Goal: Task Accomplishment & Management: Manage account settings

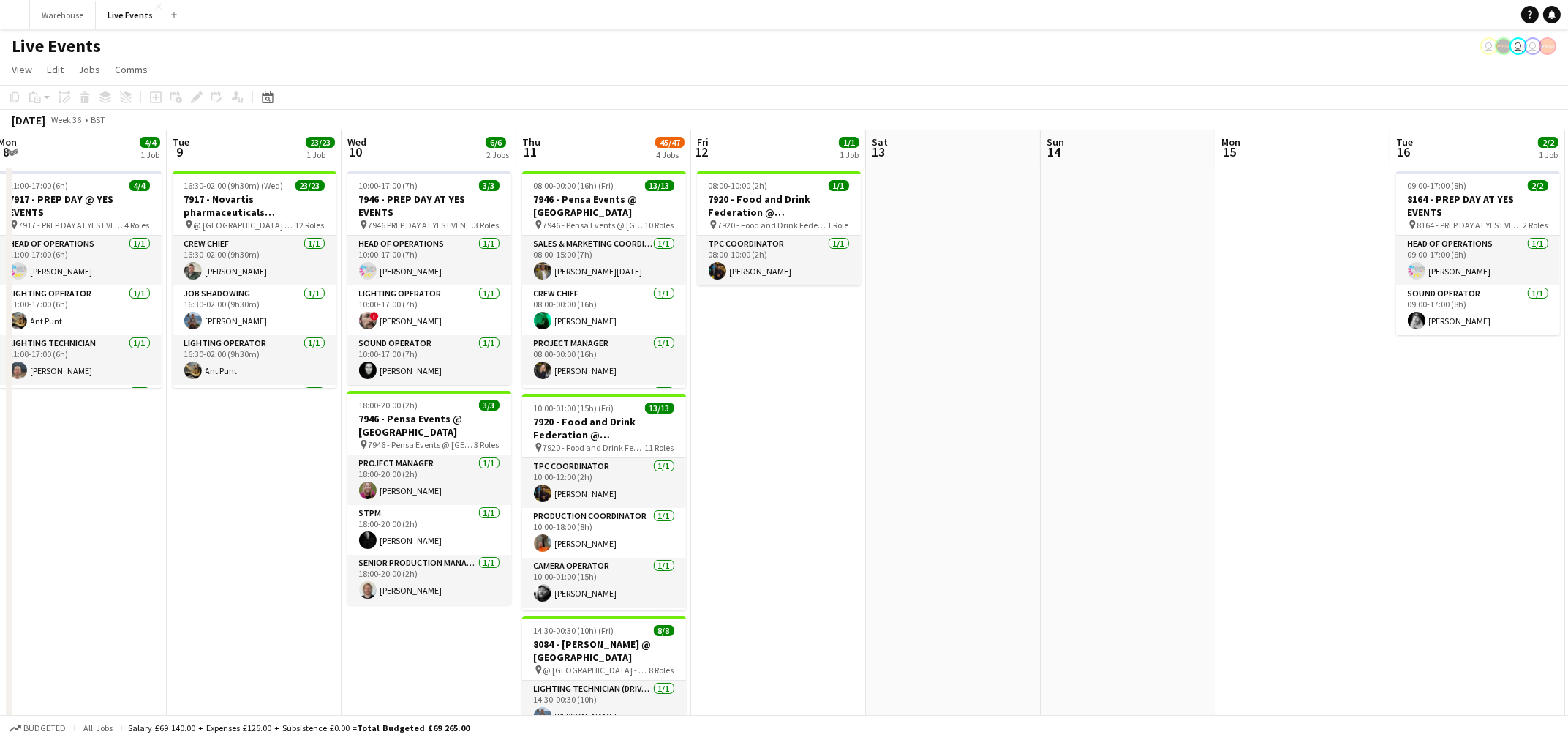
scroll to position [0, 505]
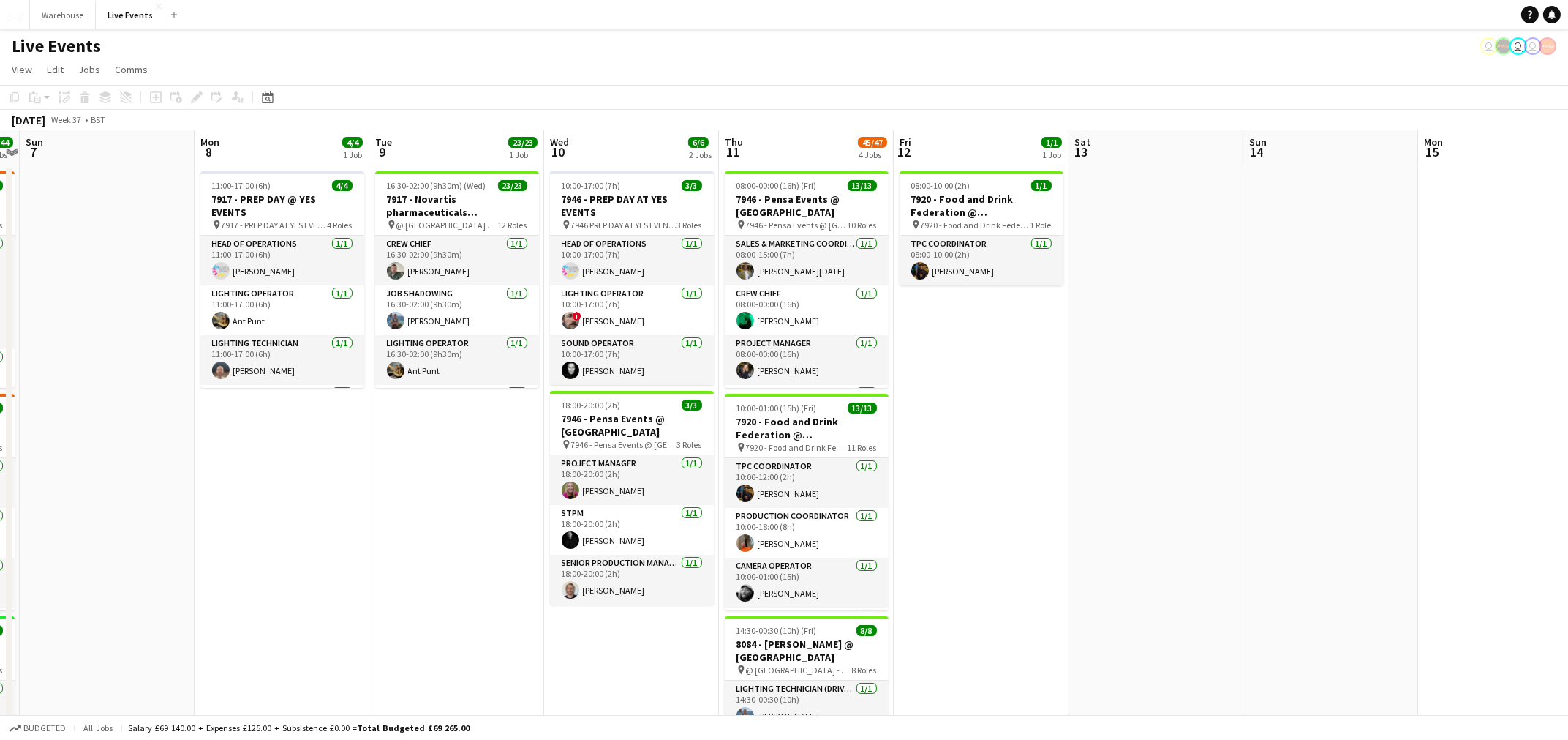
drag, startPoint x: 992, startPoint y: 464, endPoint x: 487, endPoint y: 541, distance: 510.8
click at [487, 541] on app-calendar-viewport "Thu 4 6/6 1 Job Fri 5 27/27 3 Jobs Sat 6 44/44 3 Jobs Sun 7 Mon 8 4/4 1 Job Tue…" at bounding box center [784, 693] width 1568 height 1126
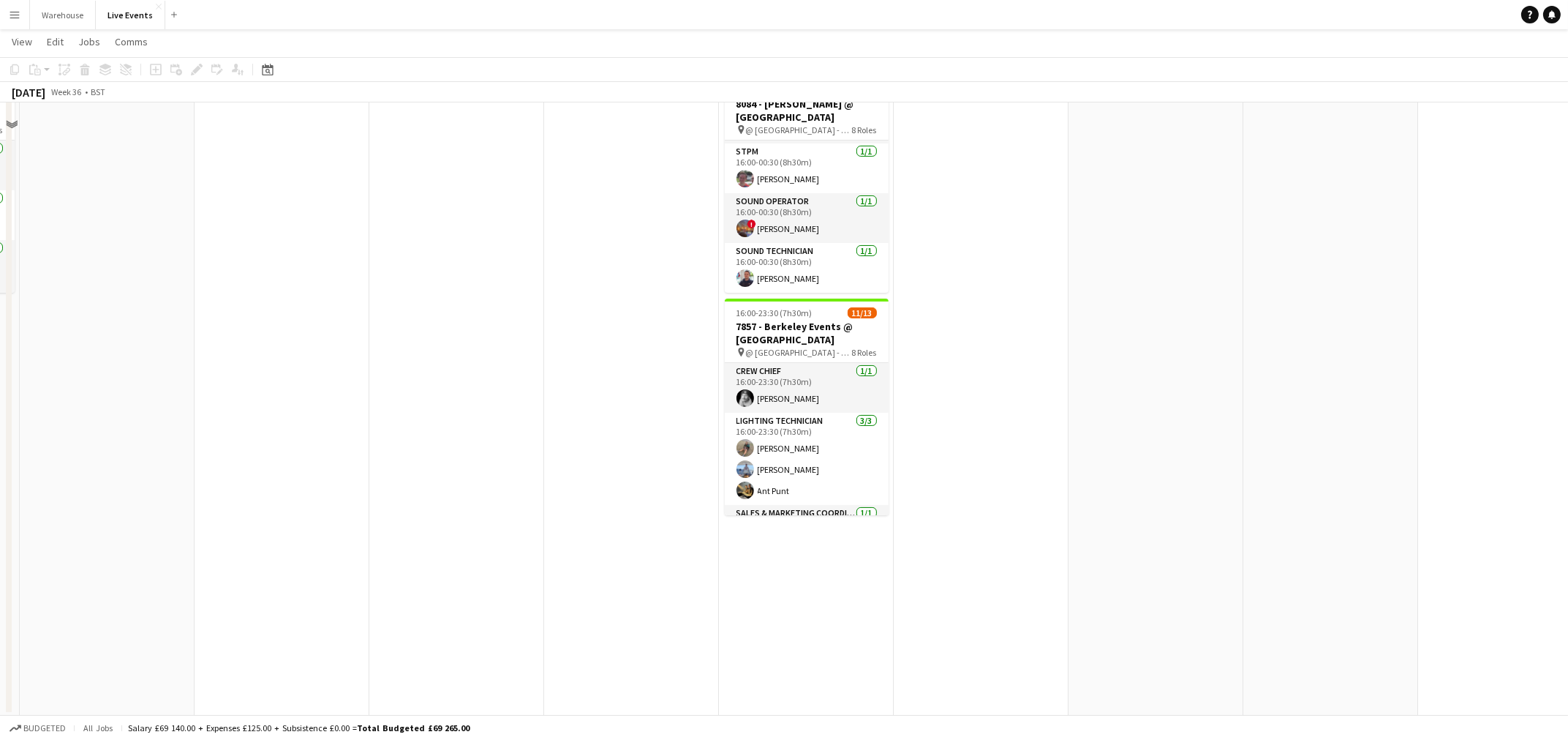
scroll to position [0, 0]
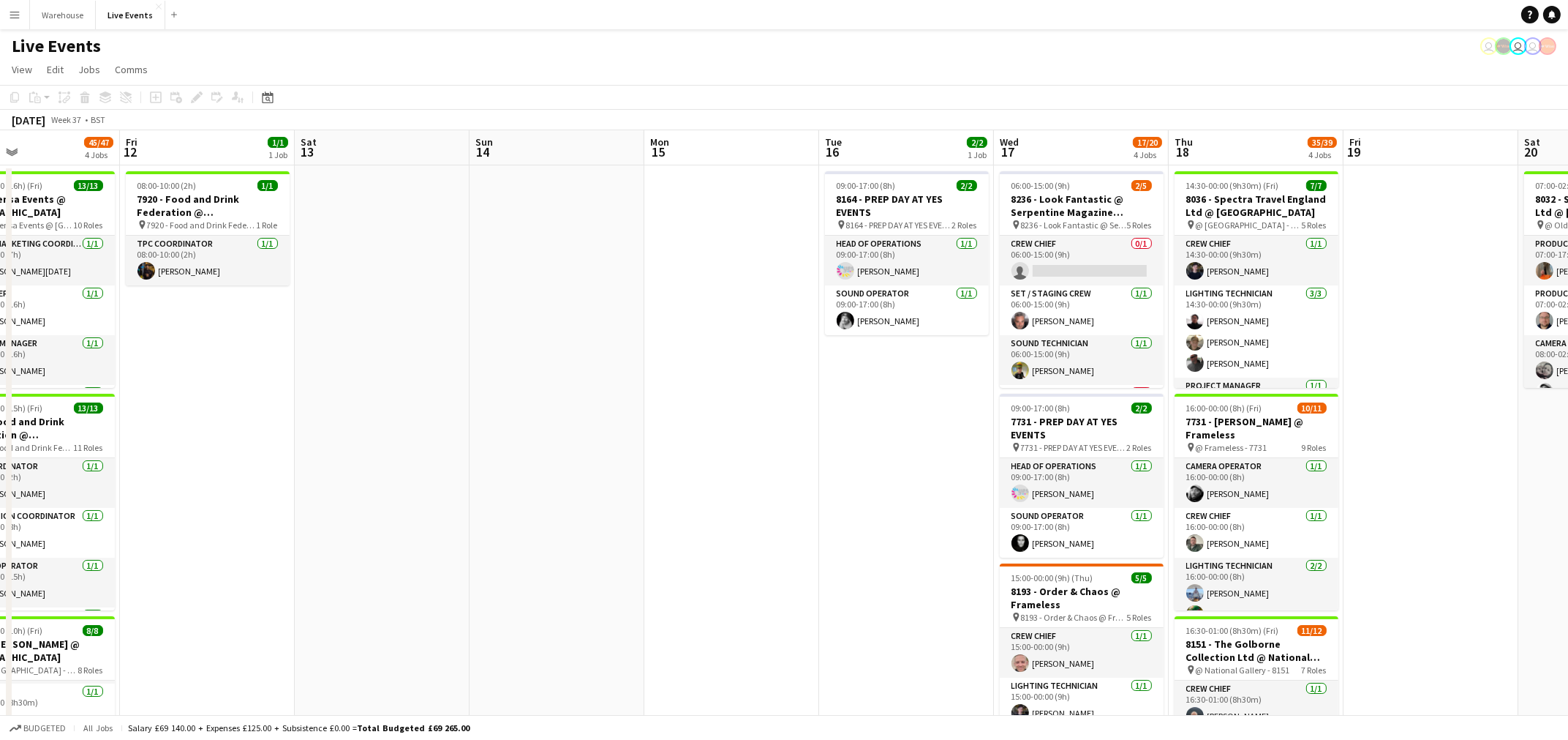
drag, startPoint x: 1178, startPoint y: 422, endPoint x: 402, endPoint y: 480, distance: 778.2
click at [402, 480] on app-calendar-viewport "Mon 8 4/4 1 Job Tue 9 23/23 1 Job Wed 10 6/6 2 Jobs Thu 11 45/47 4 Jobs Fri 12 …" at bounding box center [784, 693] width 1568 height 1126
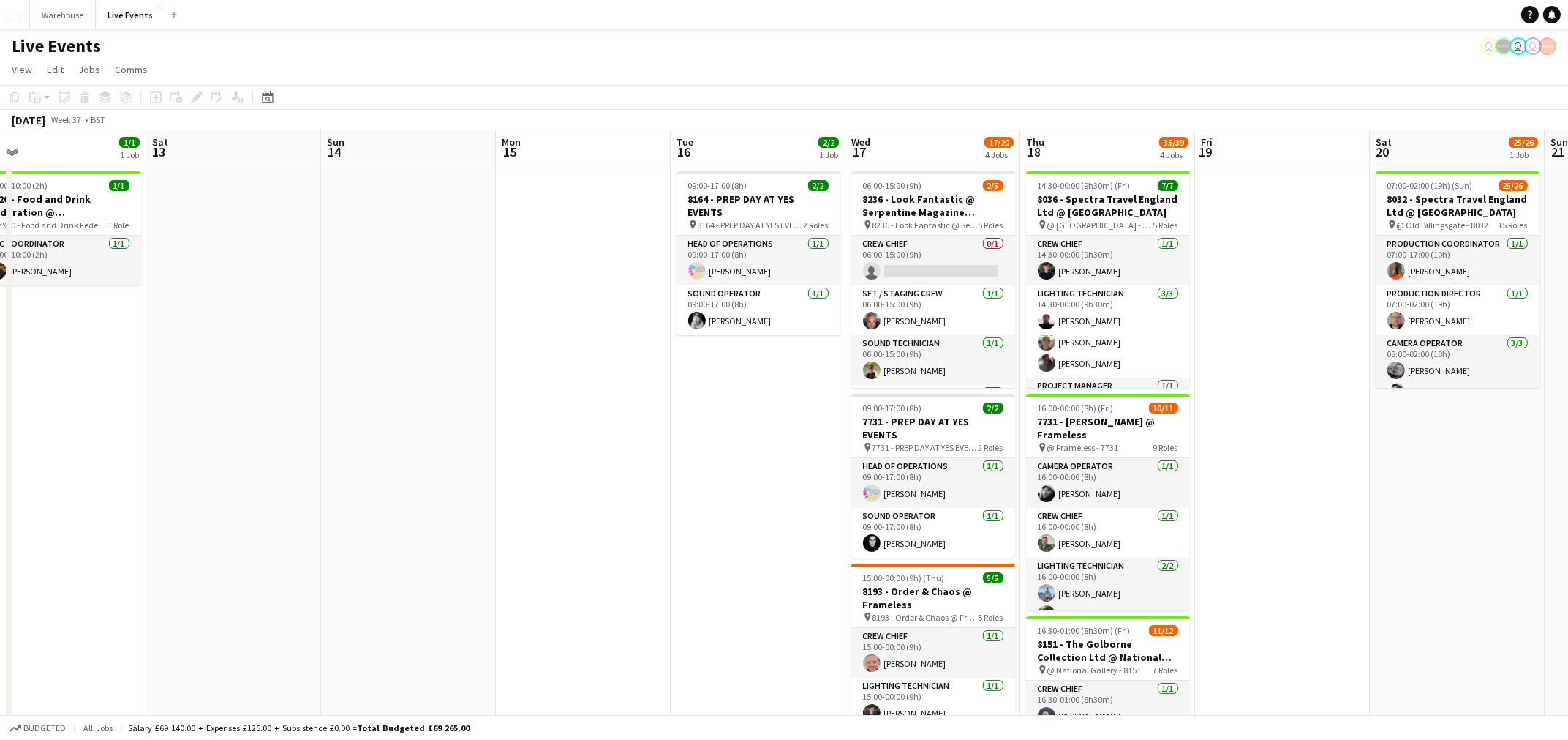
drag, startPoint x: 655, startPoint y: 475, endPoint x: 593, endPoint y: 475, distance: 62.0
click at [593, 475] on app-calendar-viewport "Mon 8 4/4 1 Job Tue 9 23/23 1 Job Wed 10 6/6 2 Jobs Thu 11 45/47 4 Jobs Fri 12 …" at bounding box center [784, 693] width 1568 height 1126
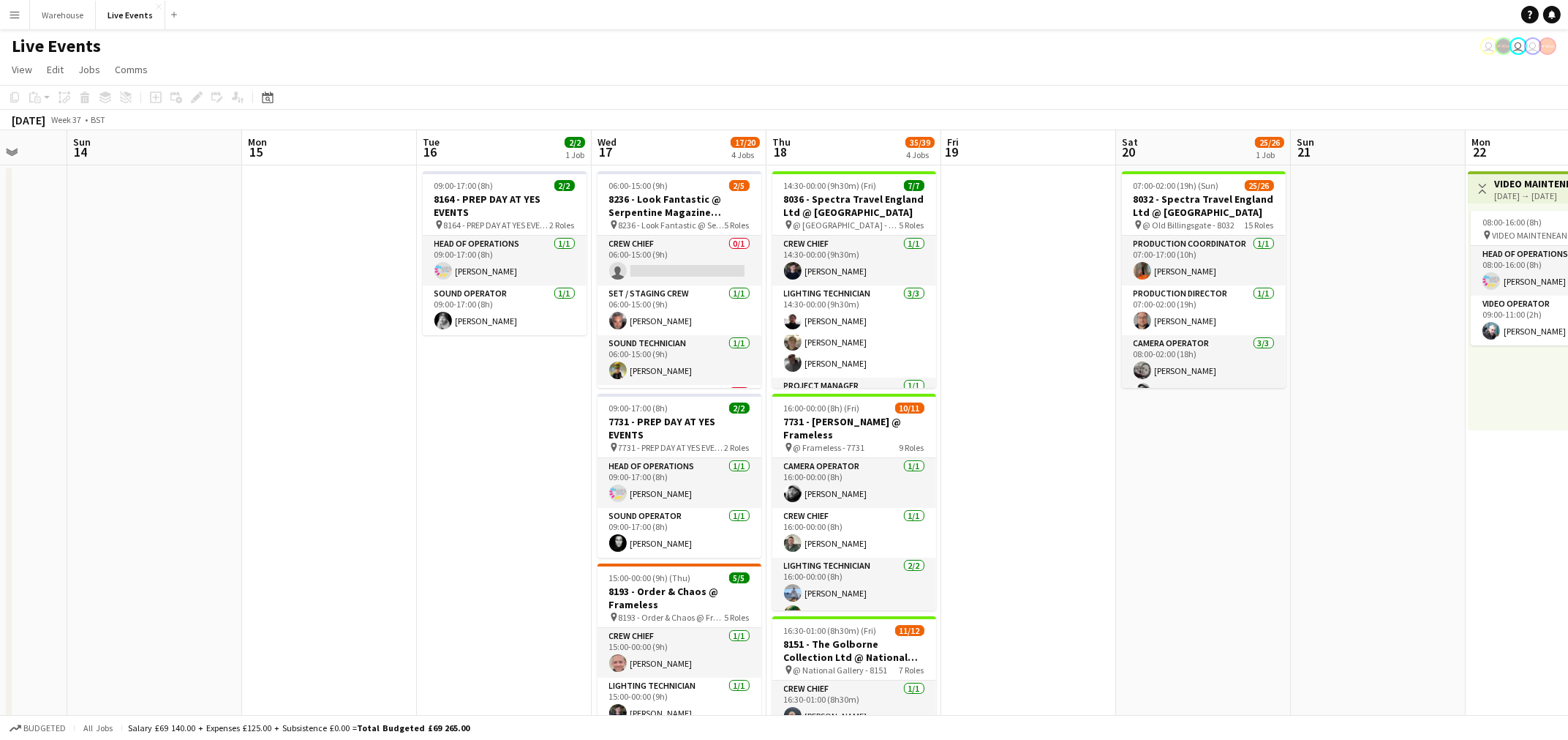
scroll to position [0, 668]
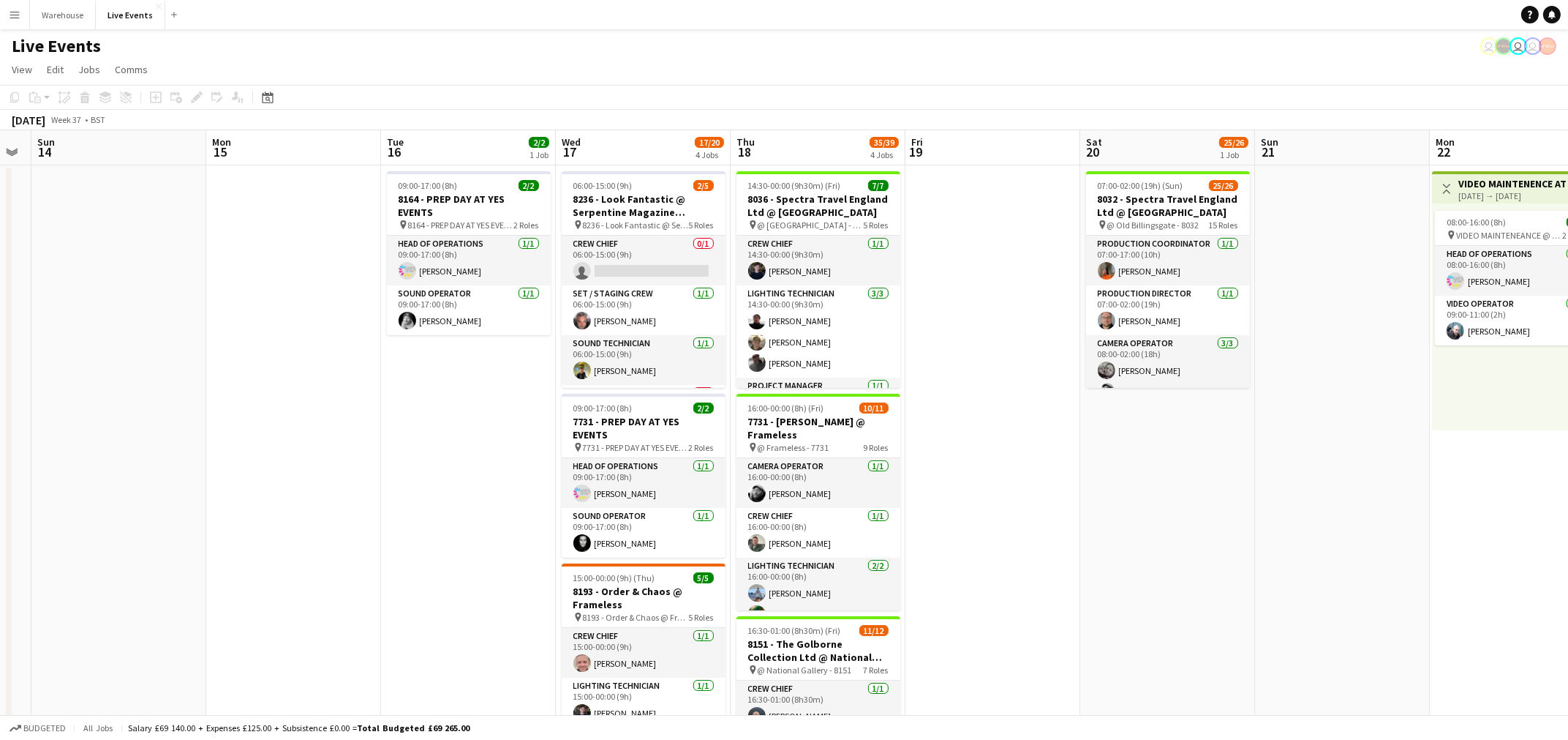
drag, startPoint x: 776, startPoint y: 410, endPoint x: 490, endPoint y: 463, distance: 290.9
click at [490, 463] on app-calendar-viewport "Wed 10 6/6 2 Jobs Thu 11 45/47 4 Jobs Fri 12 1/1 1 Job Sat 13 Sun 14 Mon 15 Tue…" at bounding box center [784, 693] width 1568 height 1126
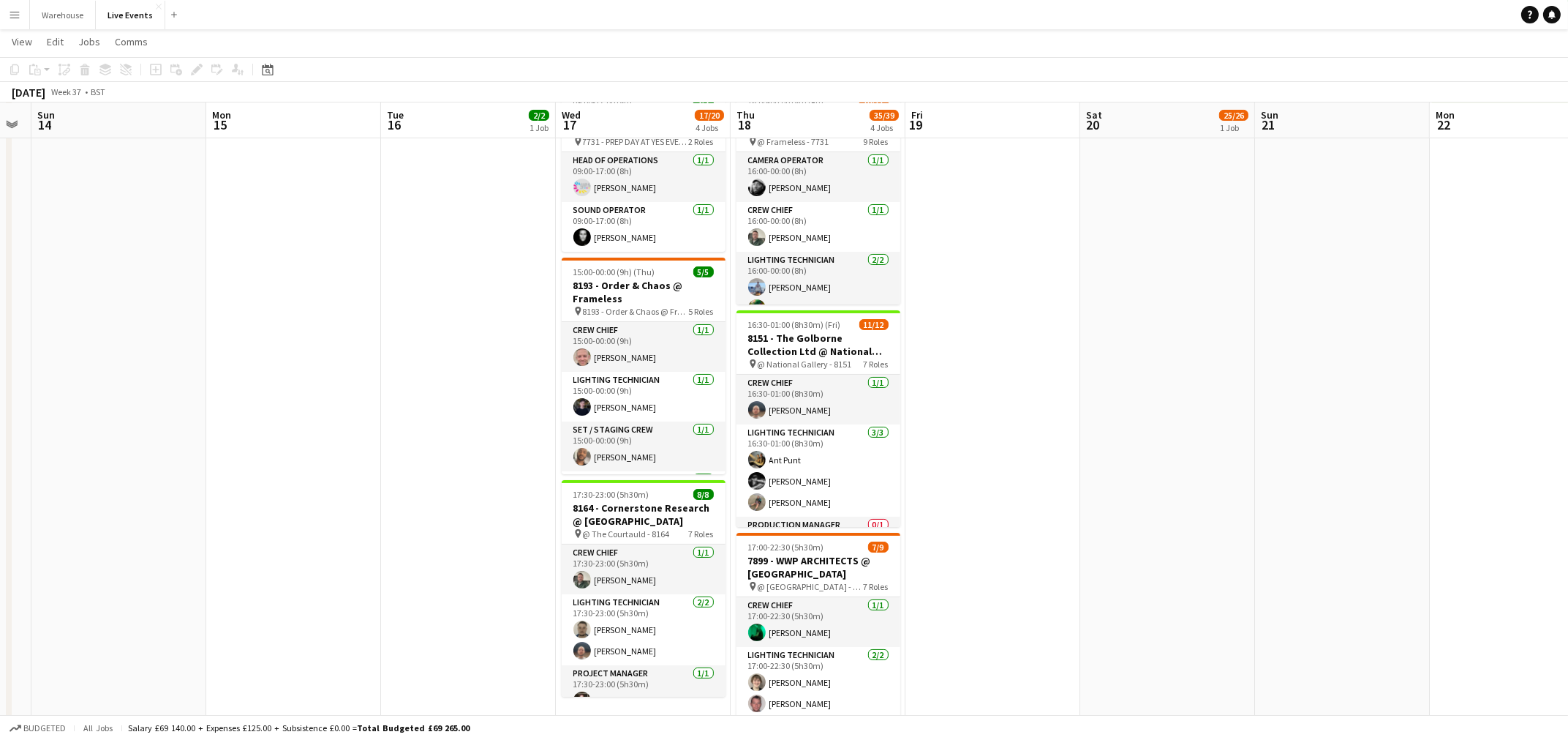
scroll to position [457, 0]
